Goal: Find specific page/section: Find specific page/section

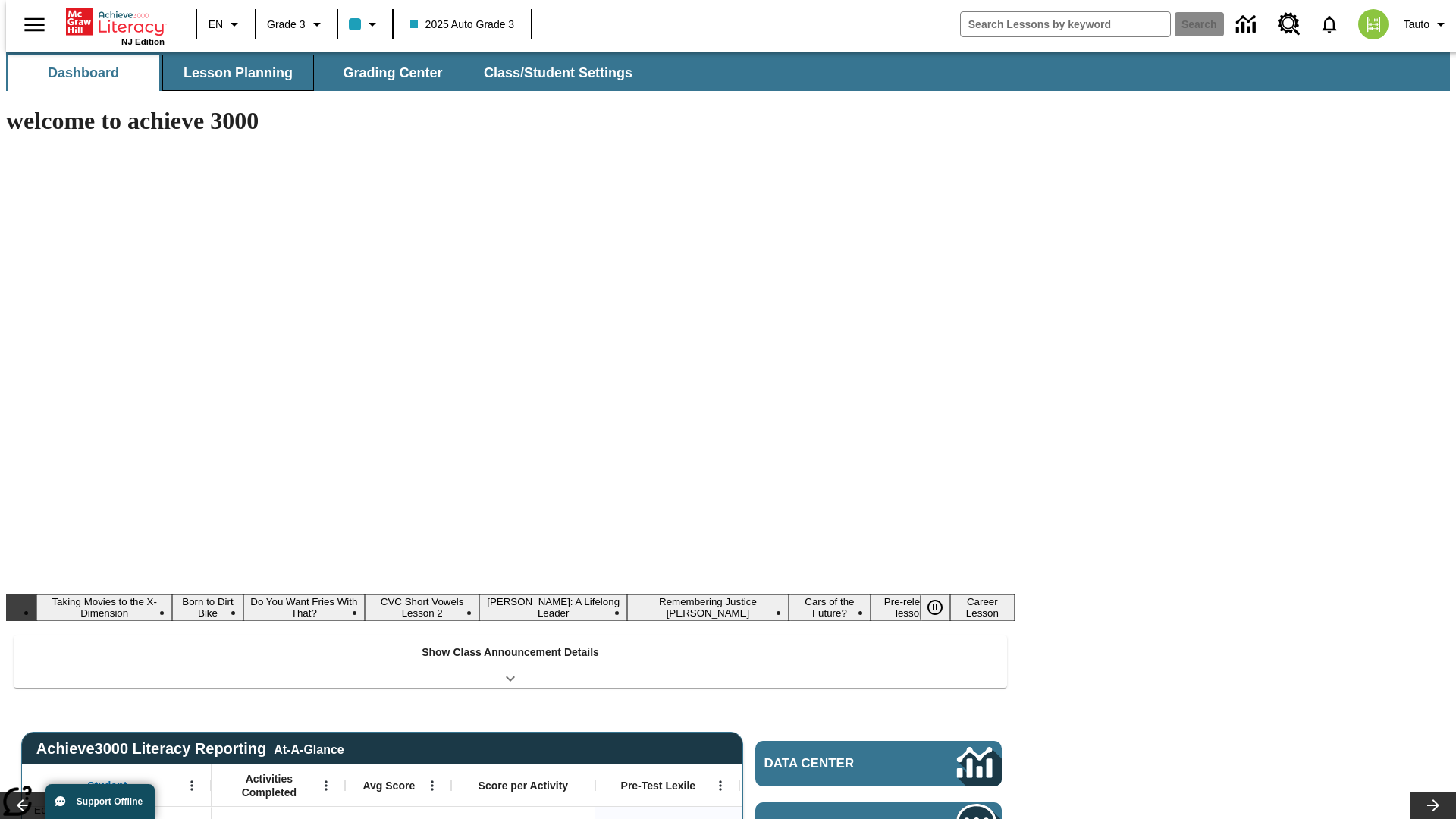
click at [232, 72] on button "Lesson Planning" at bounding box center [238, 73] width 151 height 37
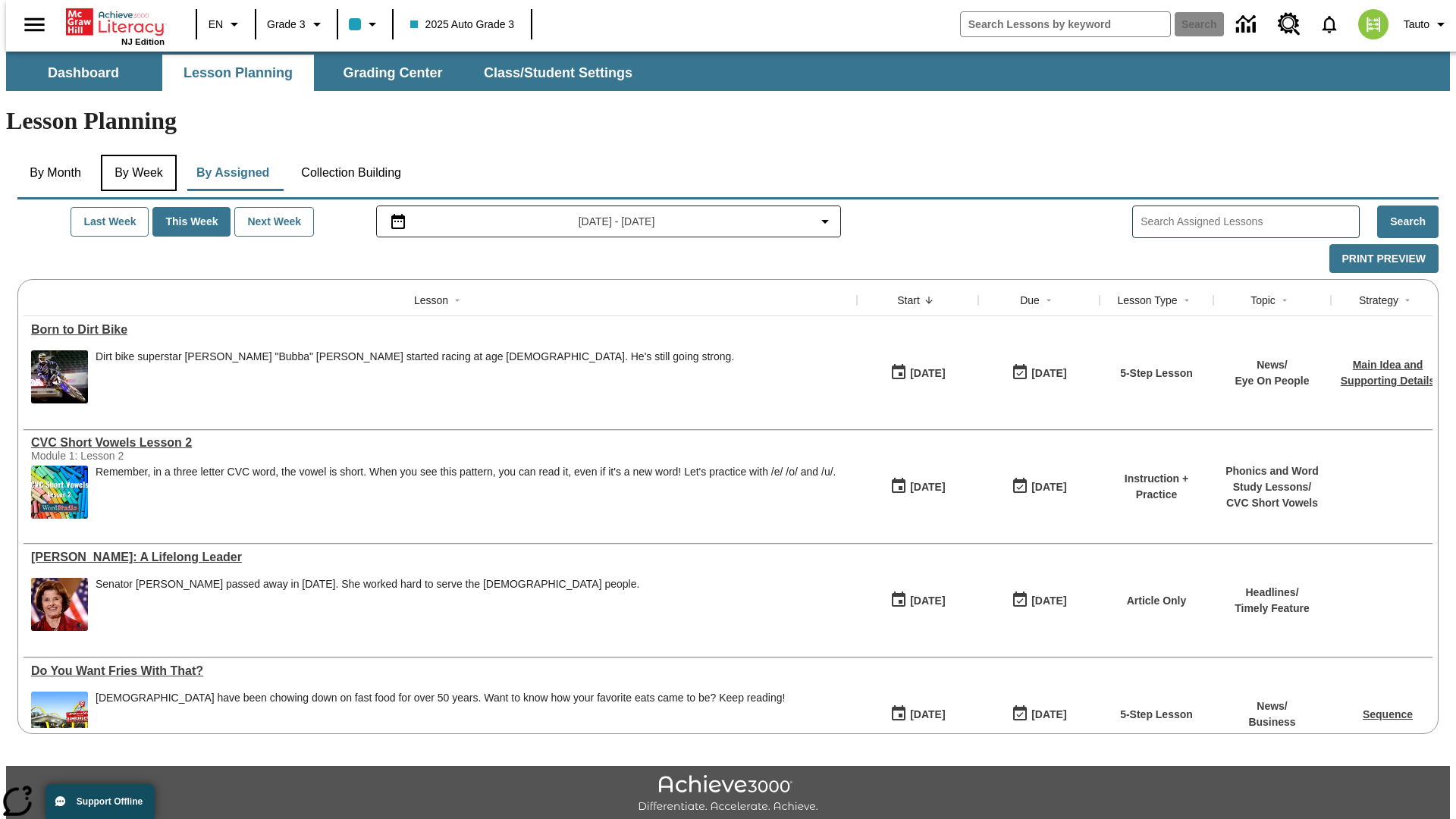
click at [136, 155] on button "By Week" at bounding box center [138, 173] width 76 height 37
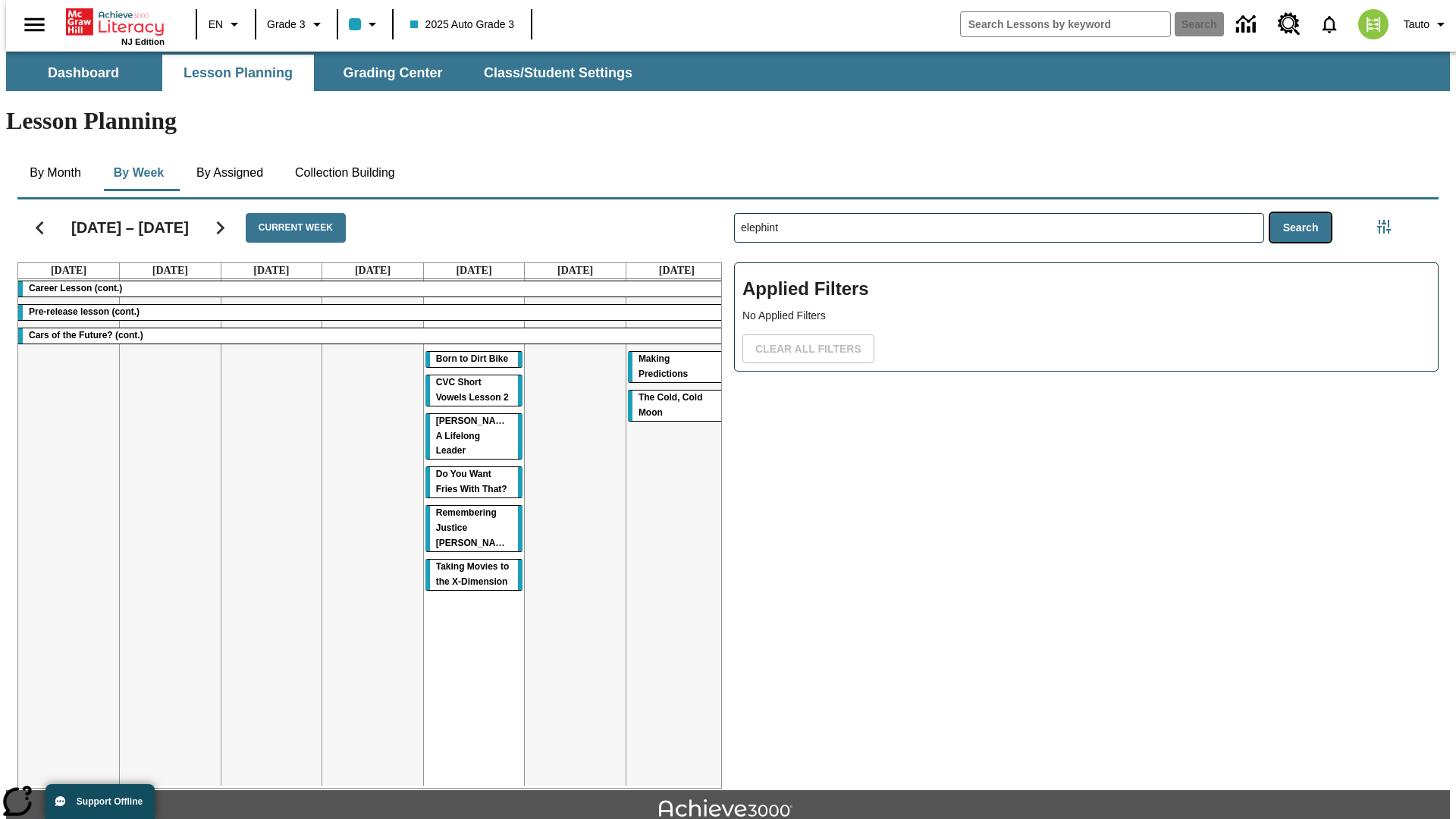
click at [1304, 213] on button "Search" at bounding box center [1300, 228] width 62 height 30
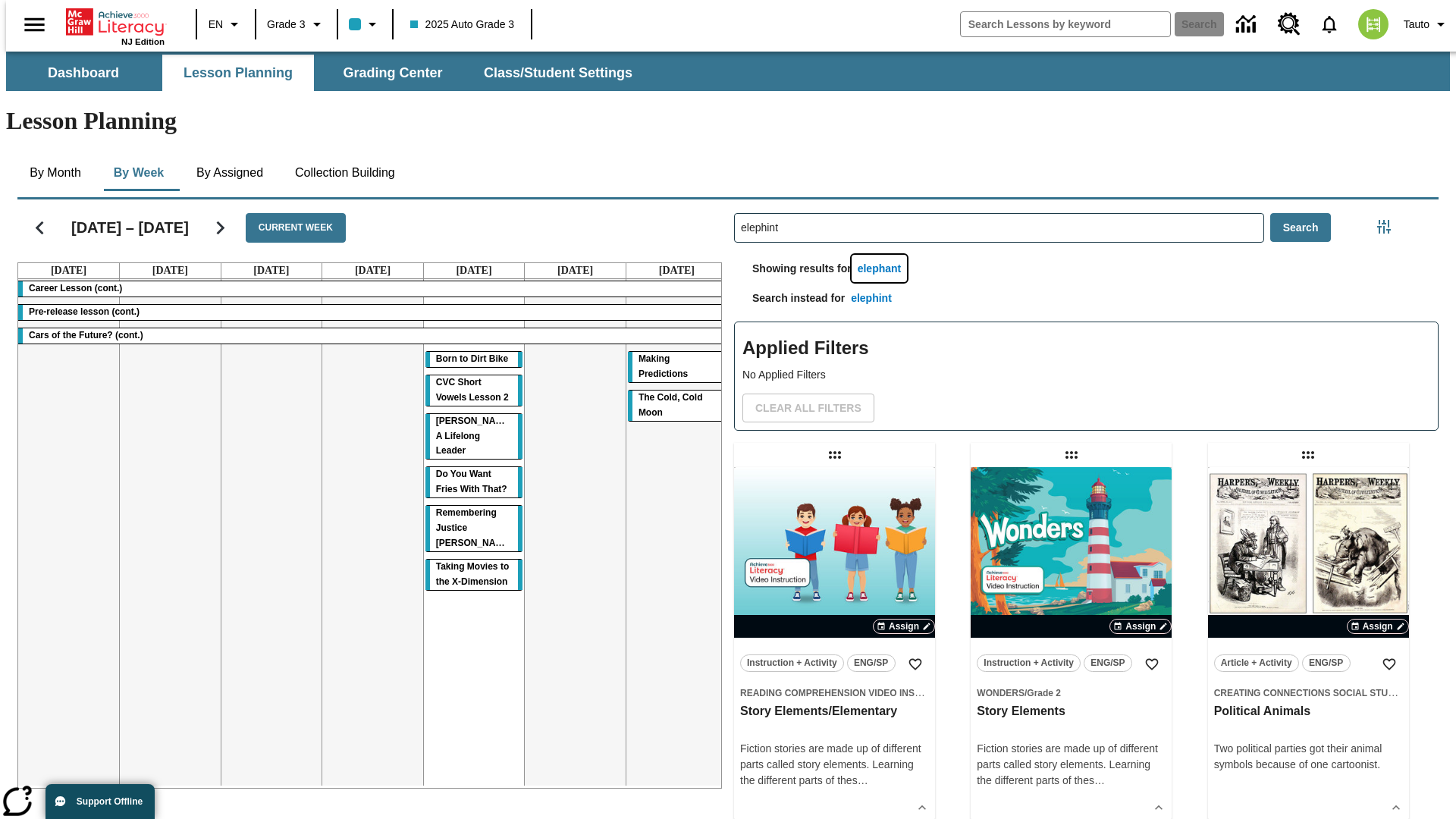
click at [882, 255] on button "elephant" at bounding box center [879, 269] width 56 height 28
type input "elephant"
